Goal: Information Seeking & Learning: Learn about a topic

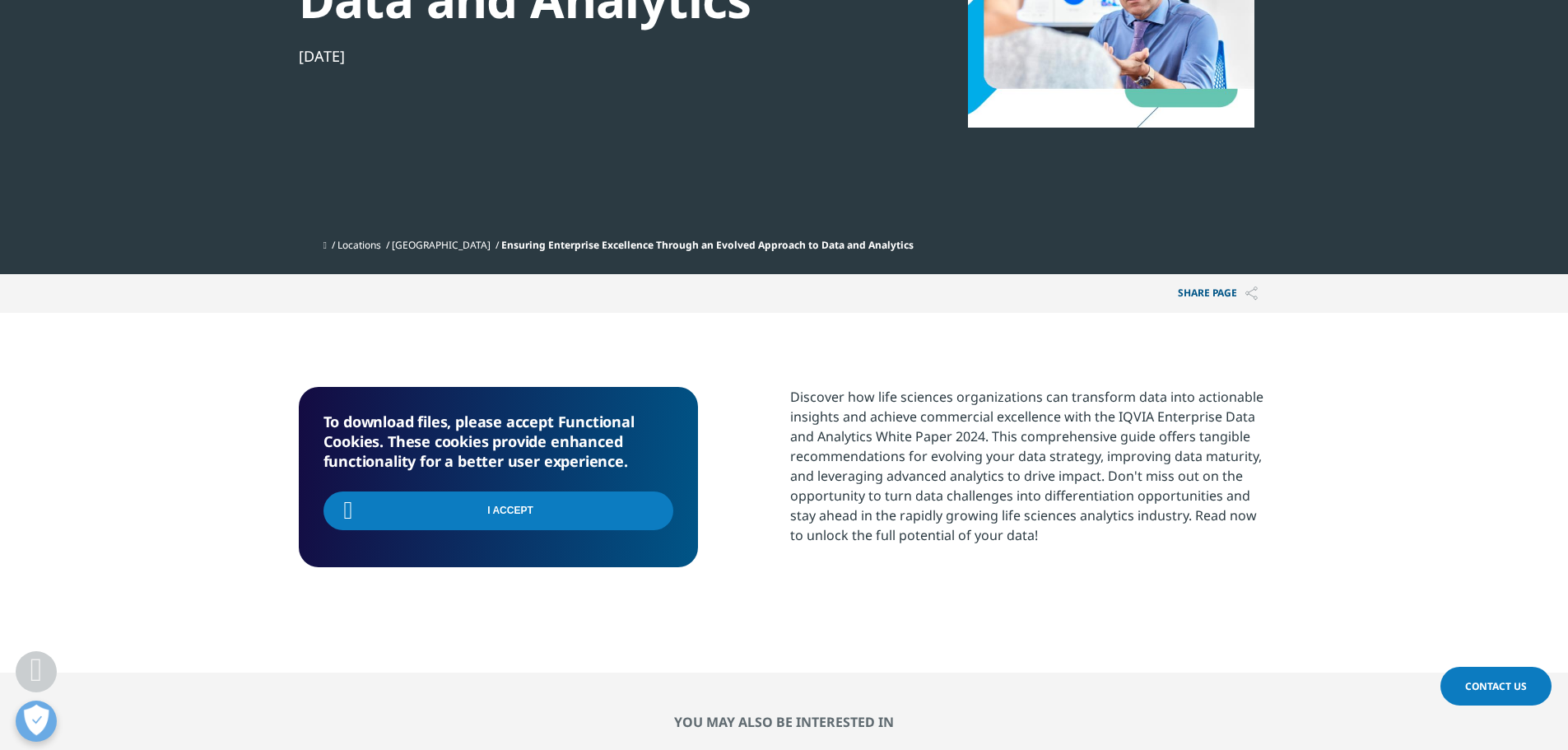
scroll to position [658, 0]
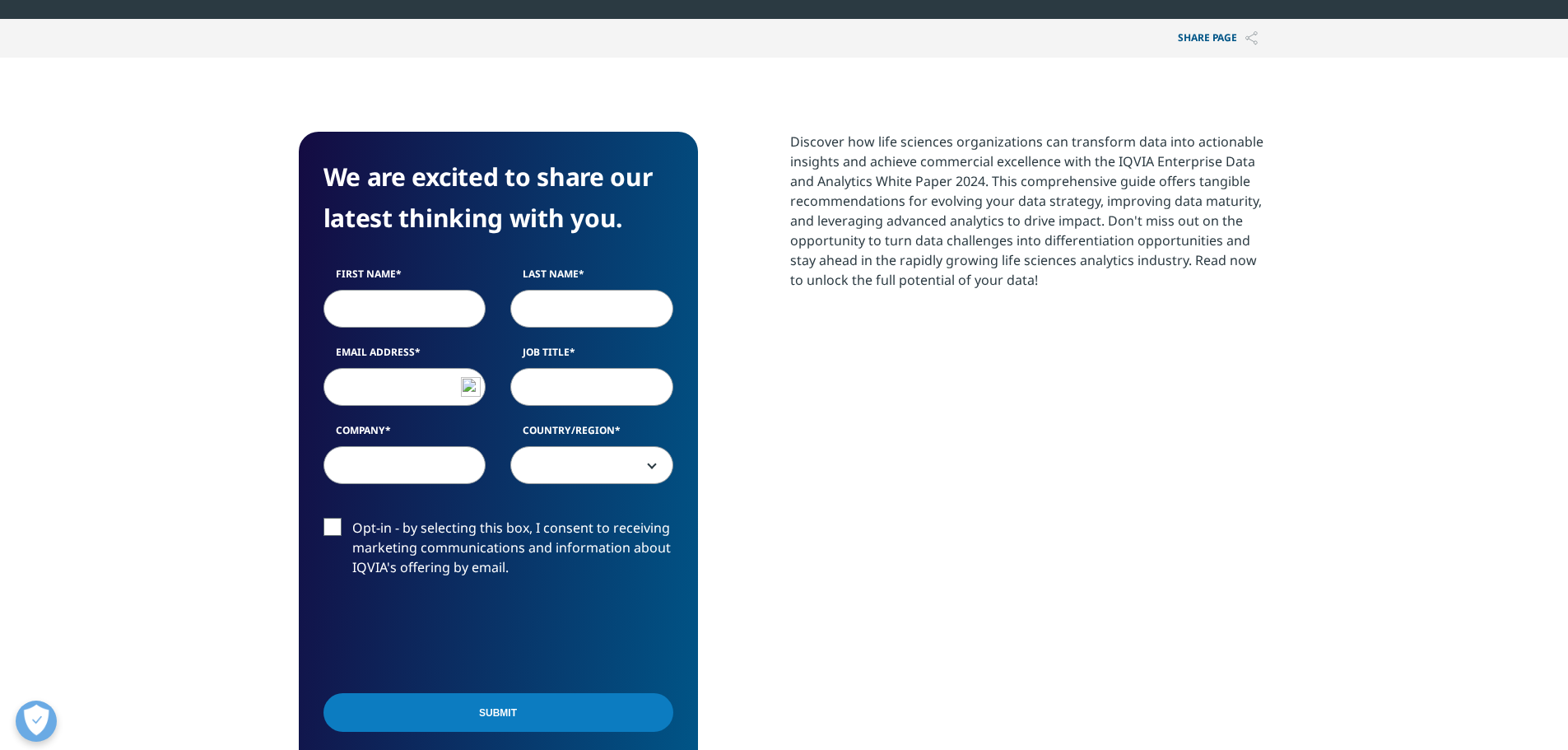
scroll to position [637, 972]
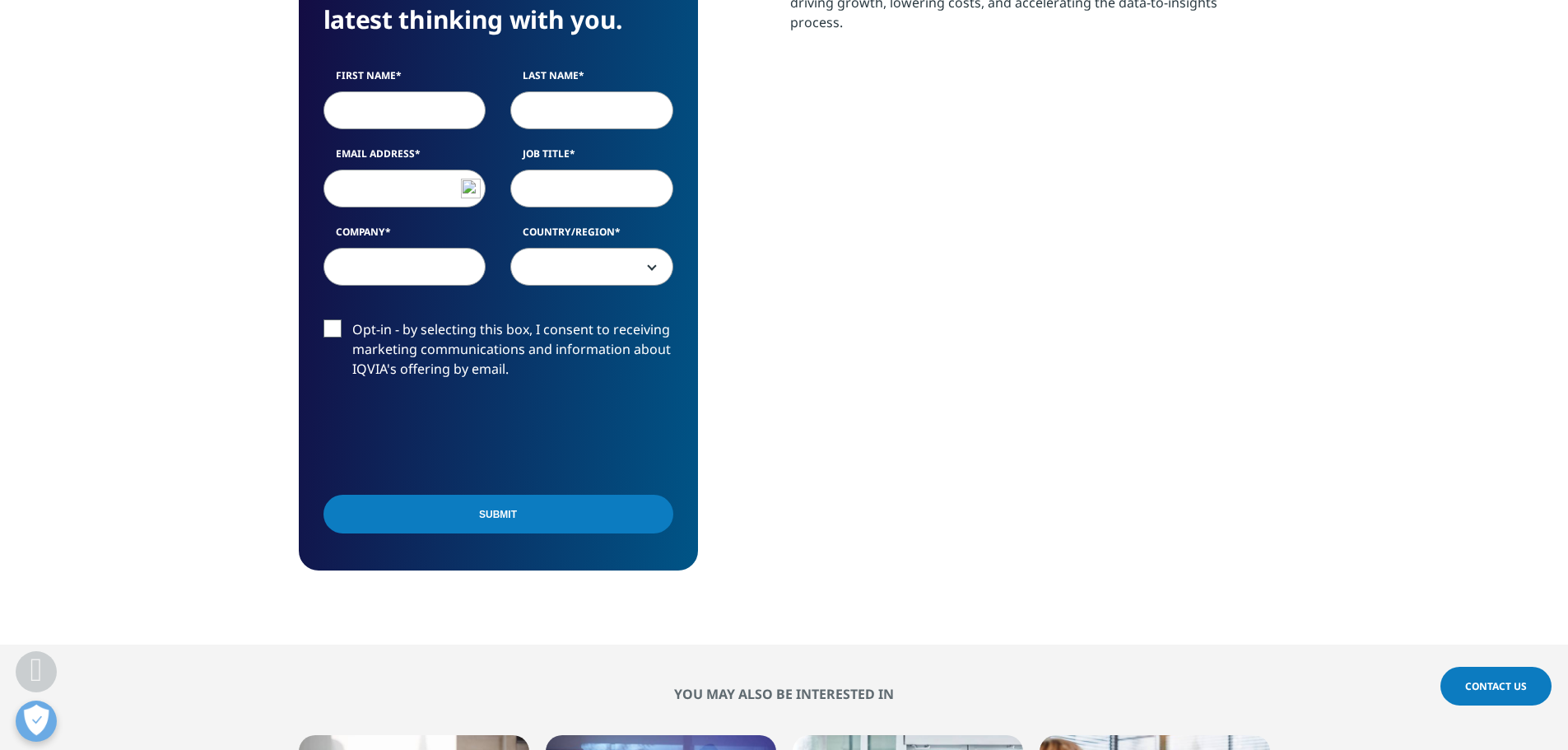
scroll to position [905, 0]
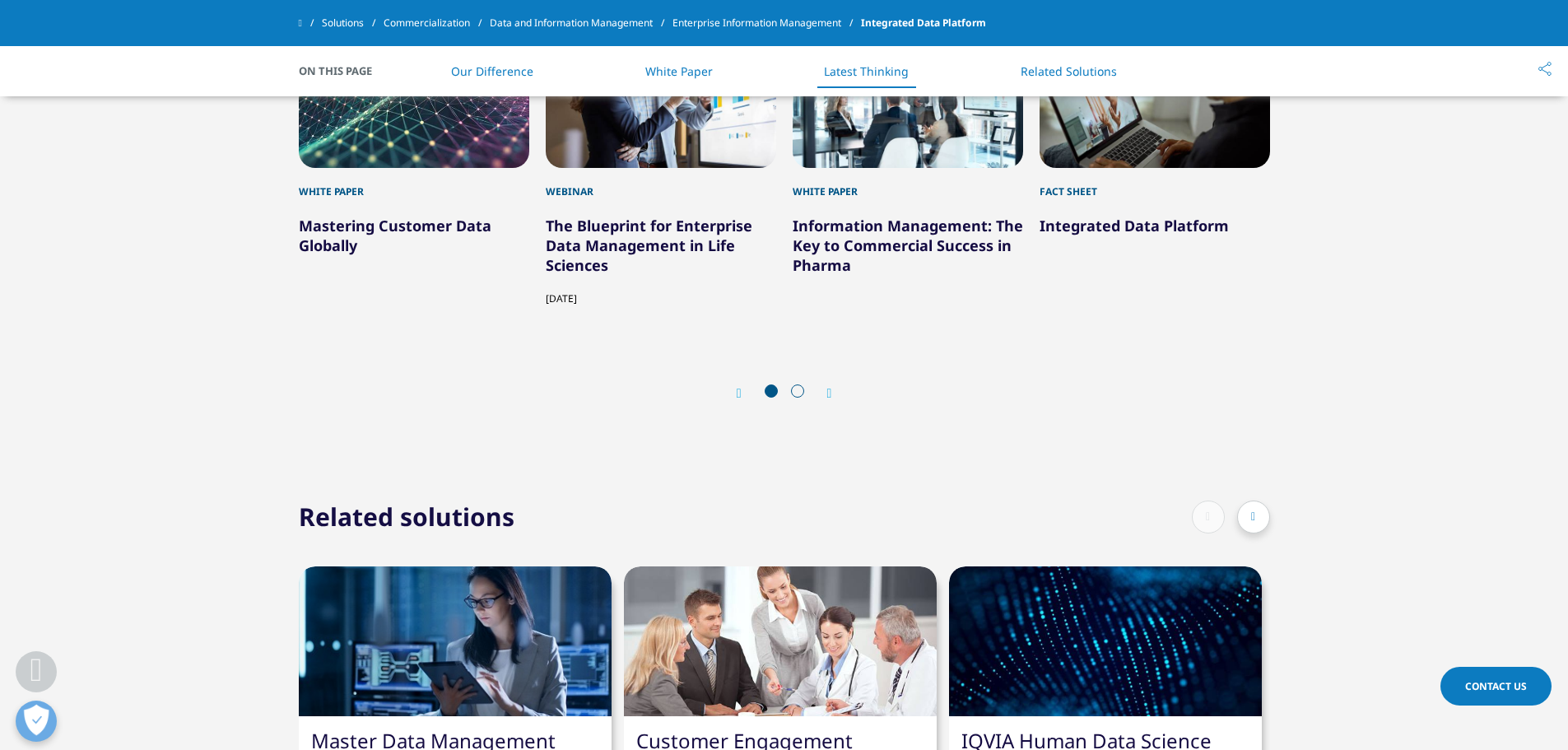
scroll to position [2140, 0]
